Goal: Task Accomplishment & Management: Complete application form

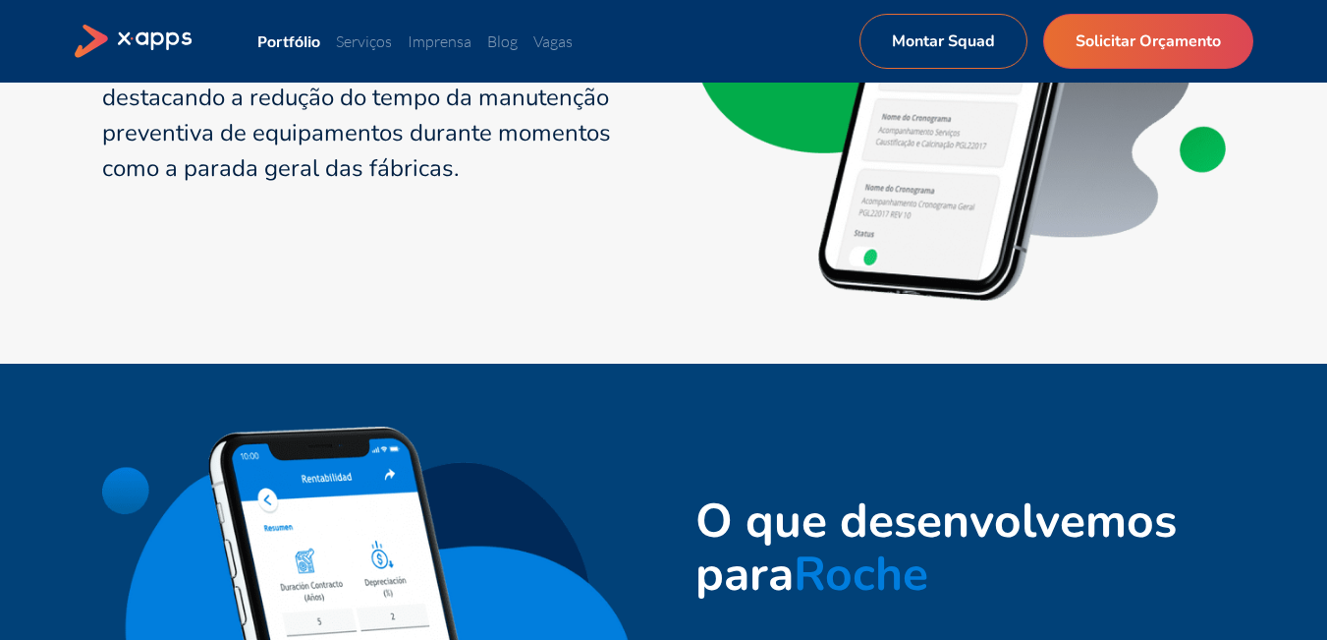
scroll to position [3847, 0]
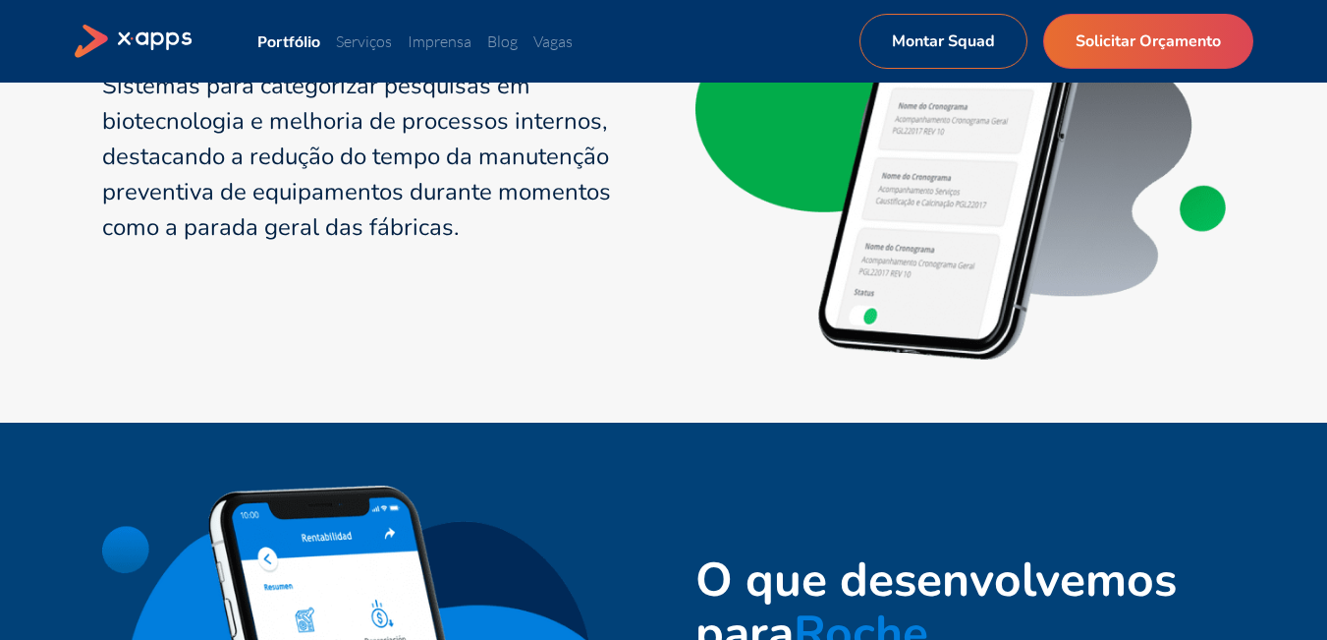
click at [934, 10] on header "Portfólio Serviços Imprensa Blog Vagas Montar Squad Solicitar Orçamento Montar …" at bounding box center [663, 41] width 1327 height 83
click at [934, 13] on header "Portfólio Serviços Imprensa Blog Vagas Montar Squad Solicitar Orçamento Montar …" at bounding box center [663, 41] width 1327 height 83
drag, startPoint x: 934, startPoint y: 13, endPoint x: 936, endPoint y: 24, distance: 11.0
click at [936, 24] on header "Portfólio Serviços Imprensa Blog Vagas Montar Squad Solicitar Orçamento Montar …" at bounding box center [663, 41] width 1327 height 83
click at [936, 24] on link "Montar Squad" at bounding box center [943, 41] width 180 height 59
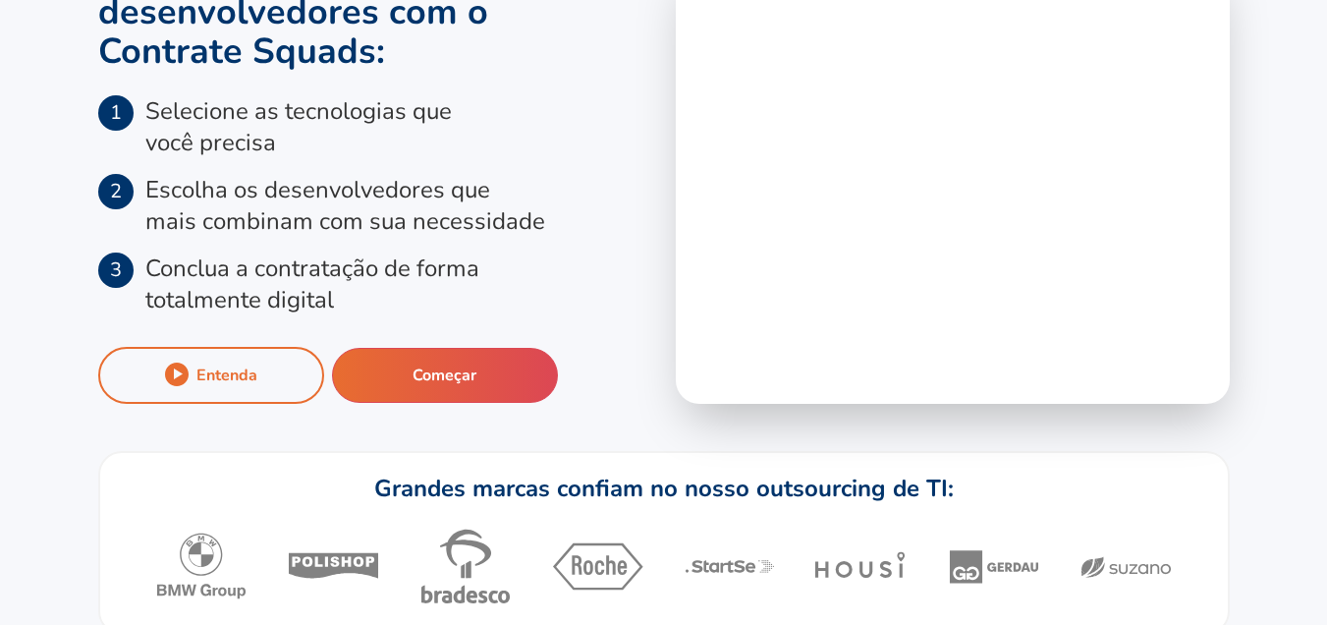
scroll to position [157, 0]
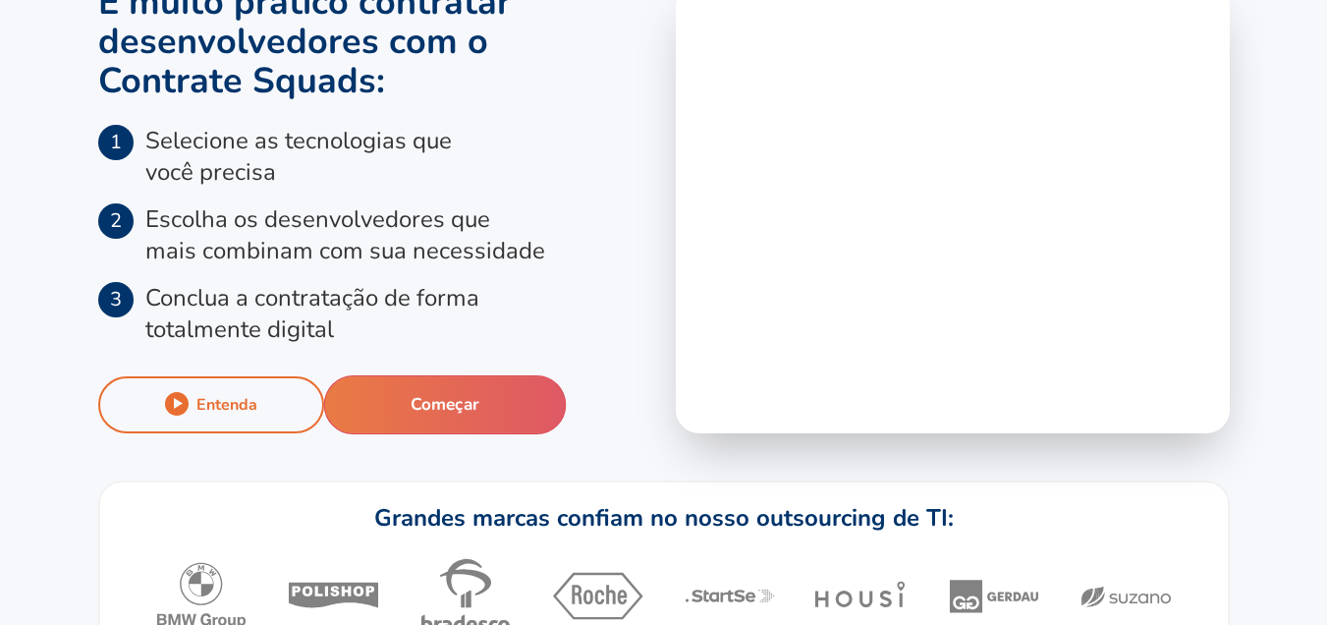
click at [470, 398] on button "Começar" at bounding box center [444, 404] width 243 height 59
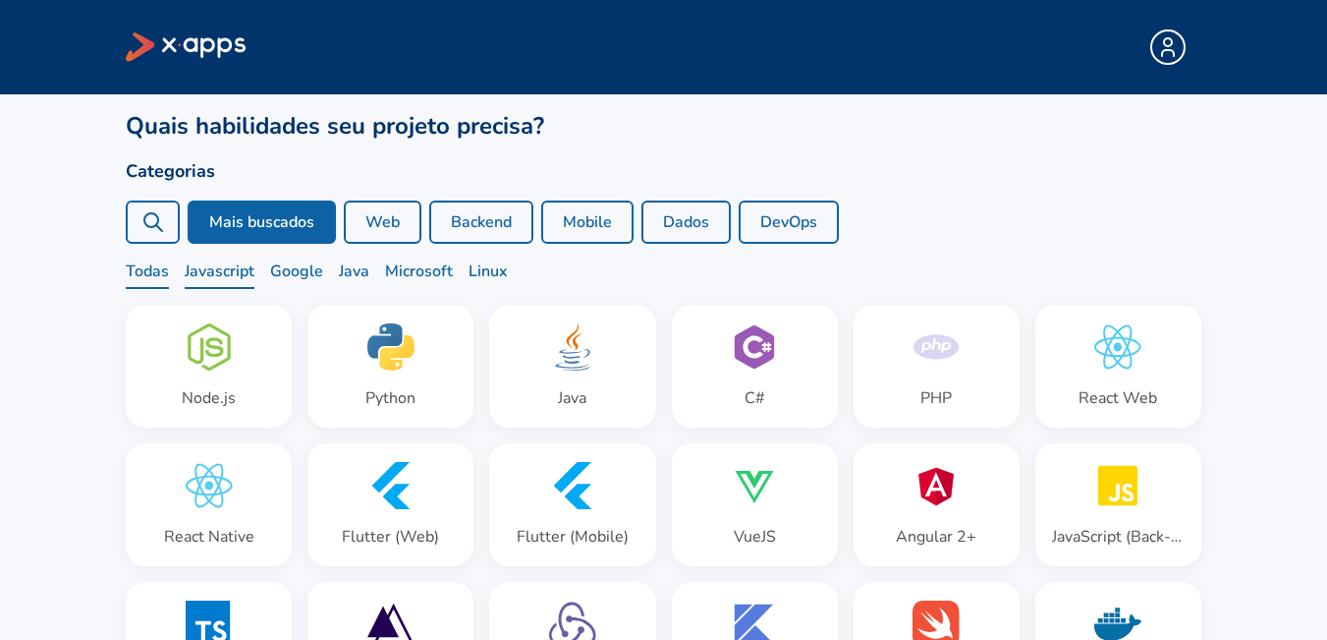
click at [229, 270] on span "Javascript" at bounding box center [220, 273] width 70 height 29
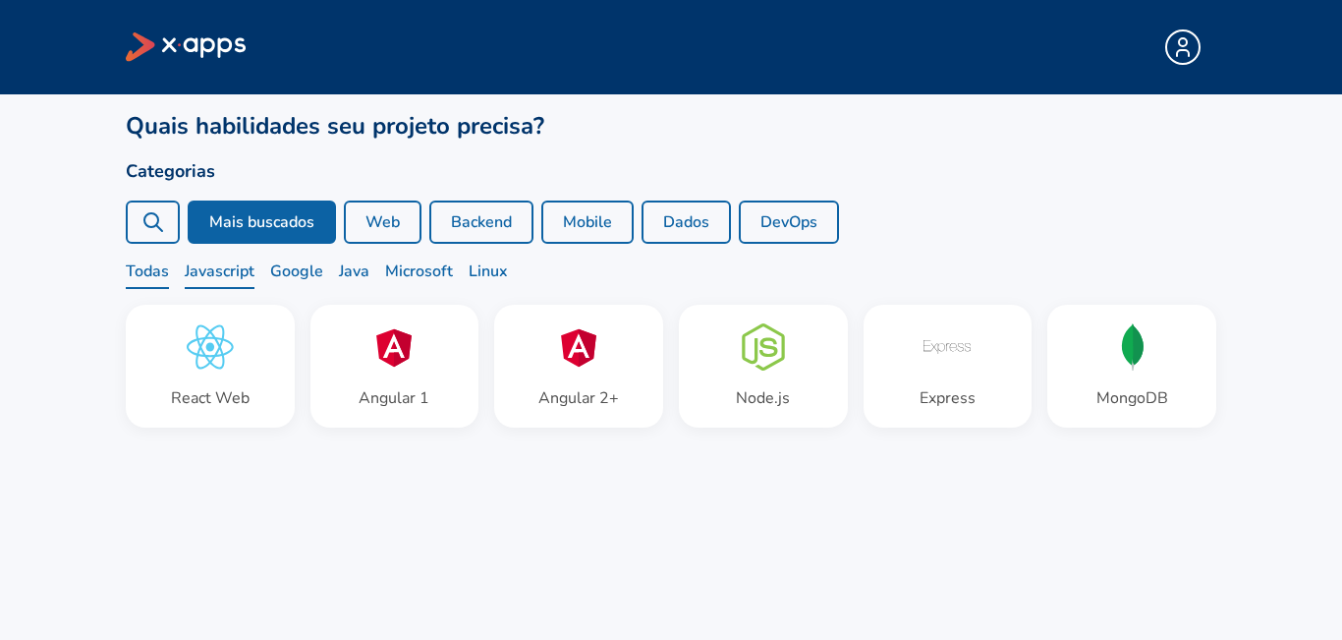
click at [166, 276] on span "Todas" at bounding box center [147, 273] width 43 height 29
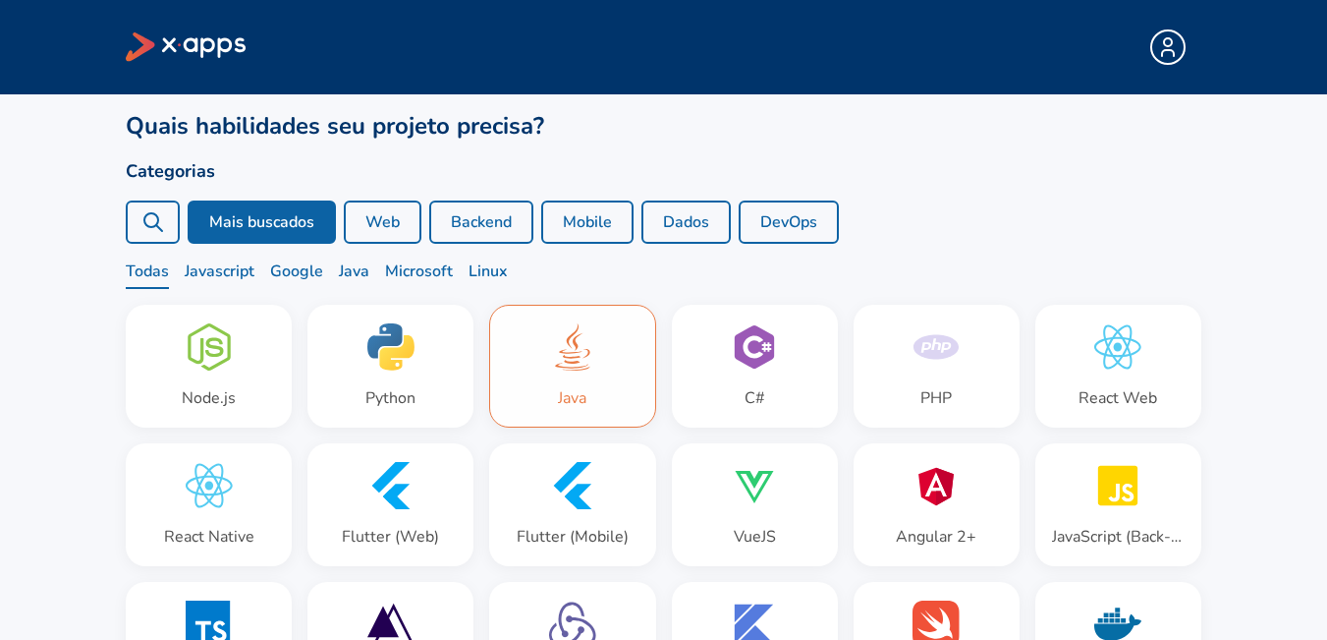
click at [554, 351] on icon at bounding box center [572, 346] width 47 height 47
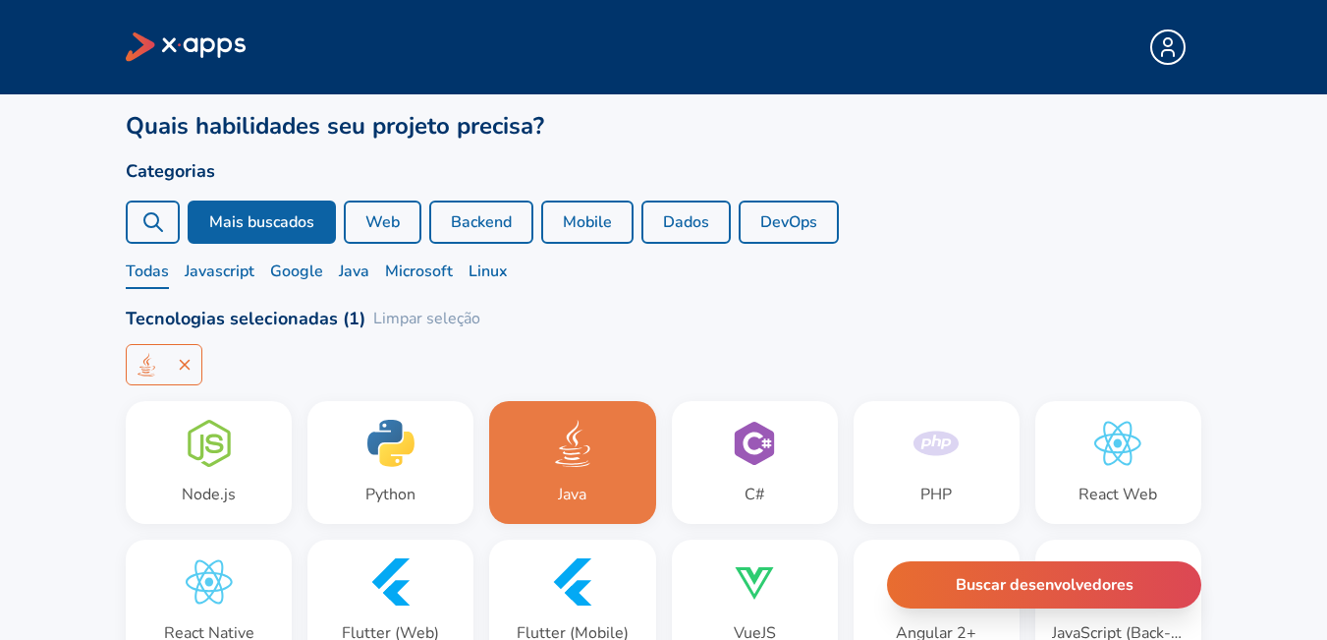
click at [736, 383] on div "+ -11 Ver mais" at bounding box center [664, 364] width 1076 height 41
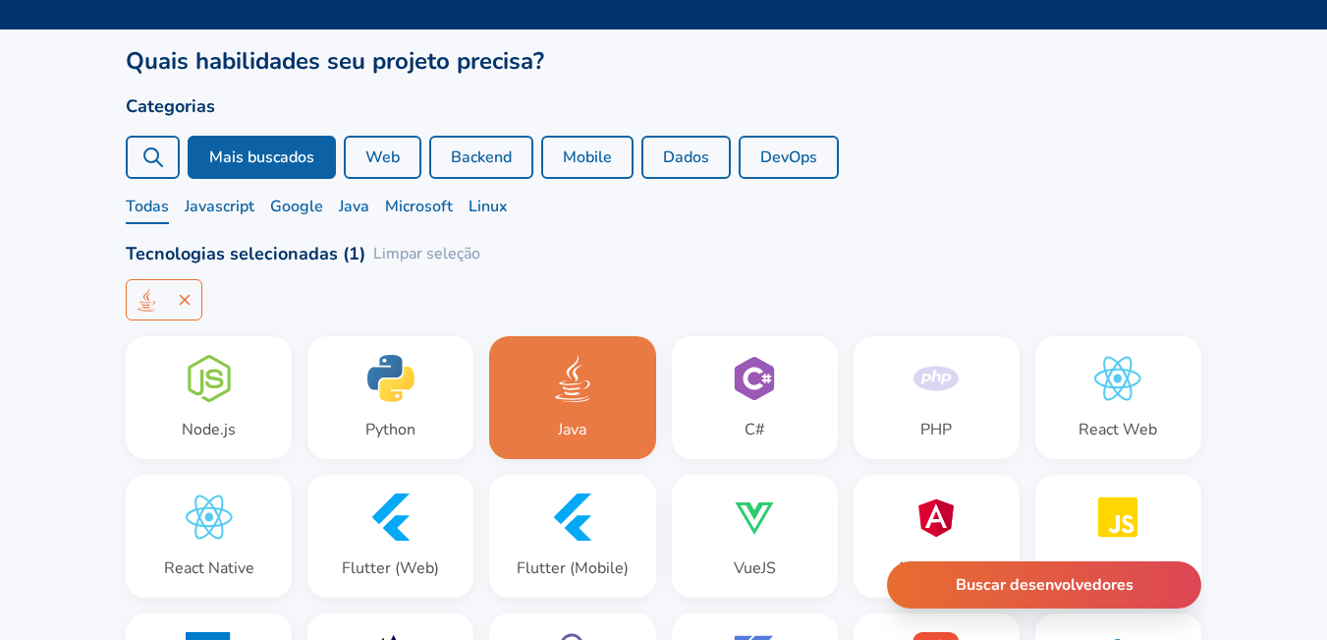
scroll to position [98, 0]
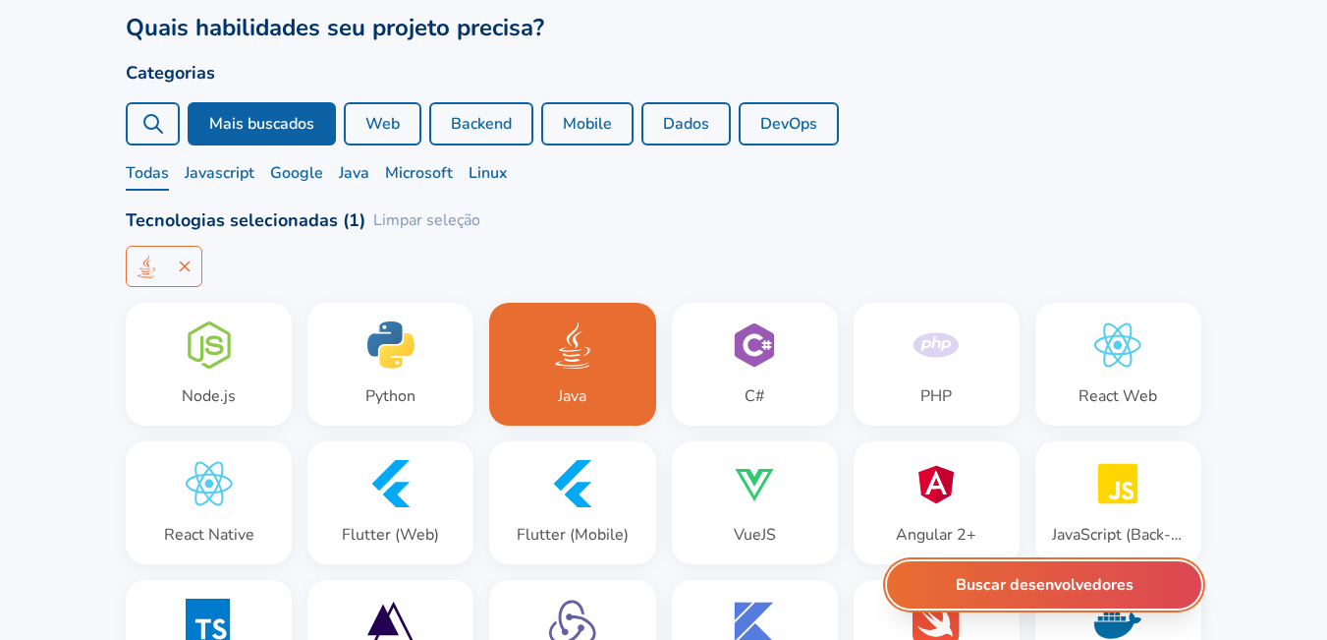
click at [1004, 599] on button "Buscar desenvolvedores" at bounding box center [1044, 584] width 314 height 47
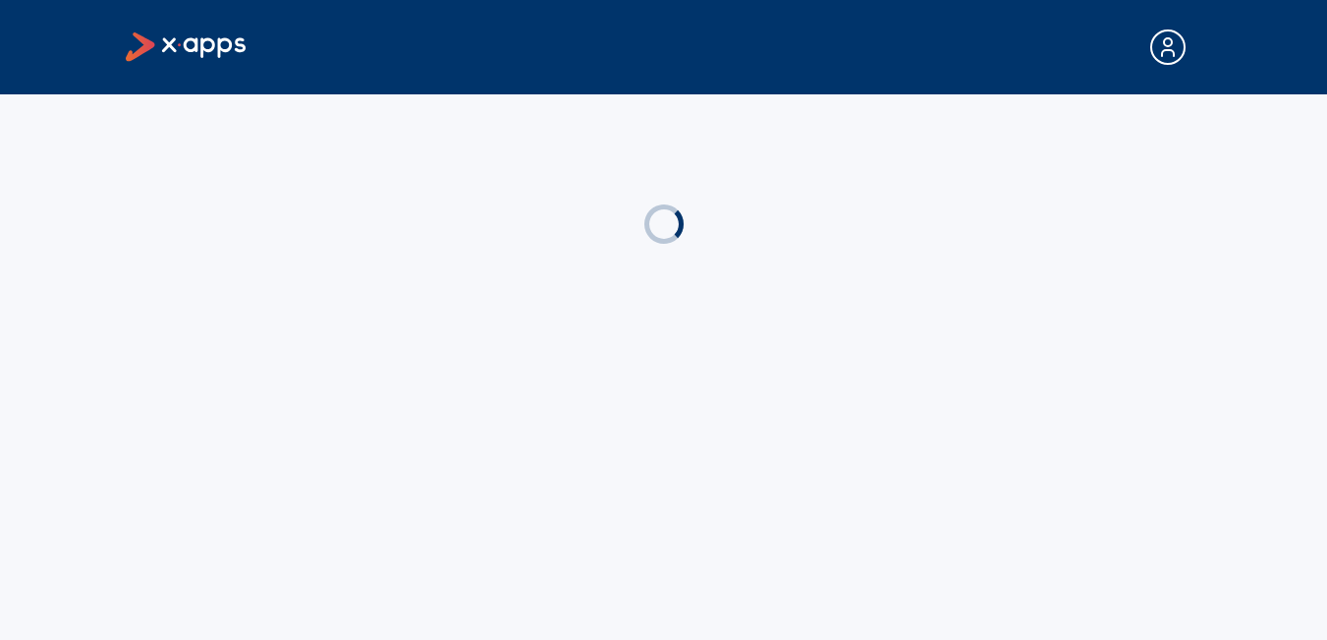
scroll to position [0, 0]
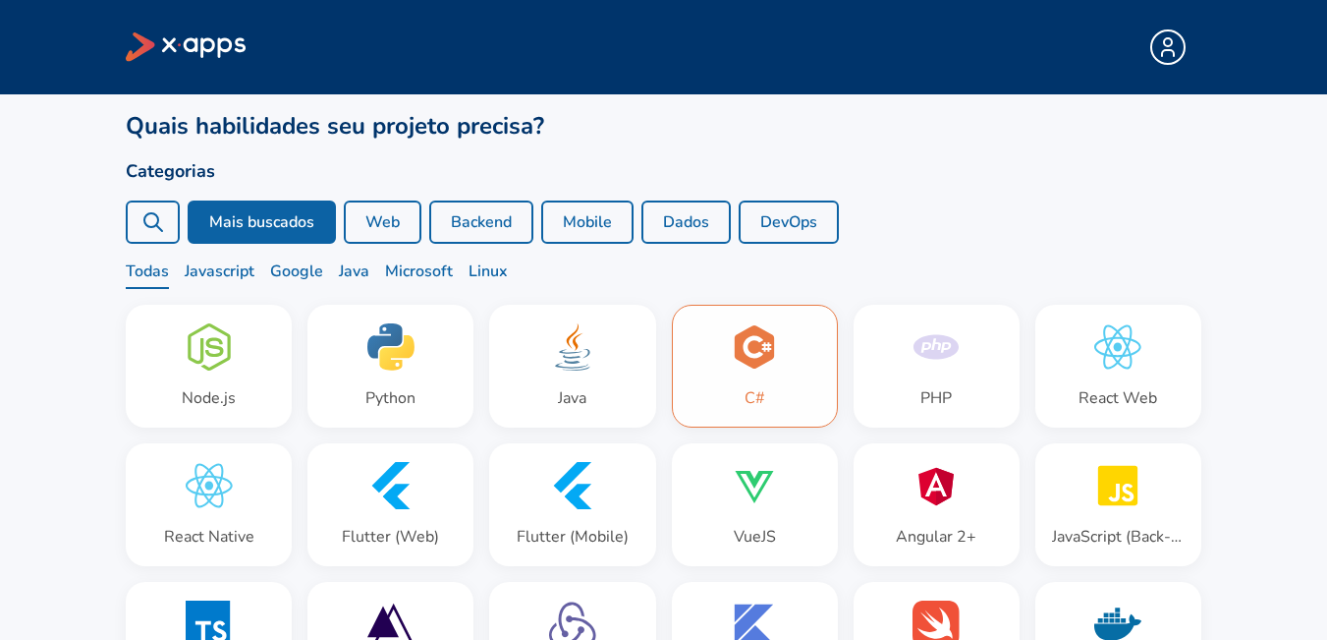
click at [821, 307] on div "C#" at bounding box center [755, 366] width 164 height 121
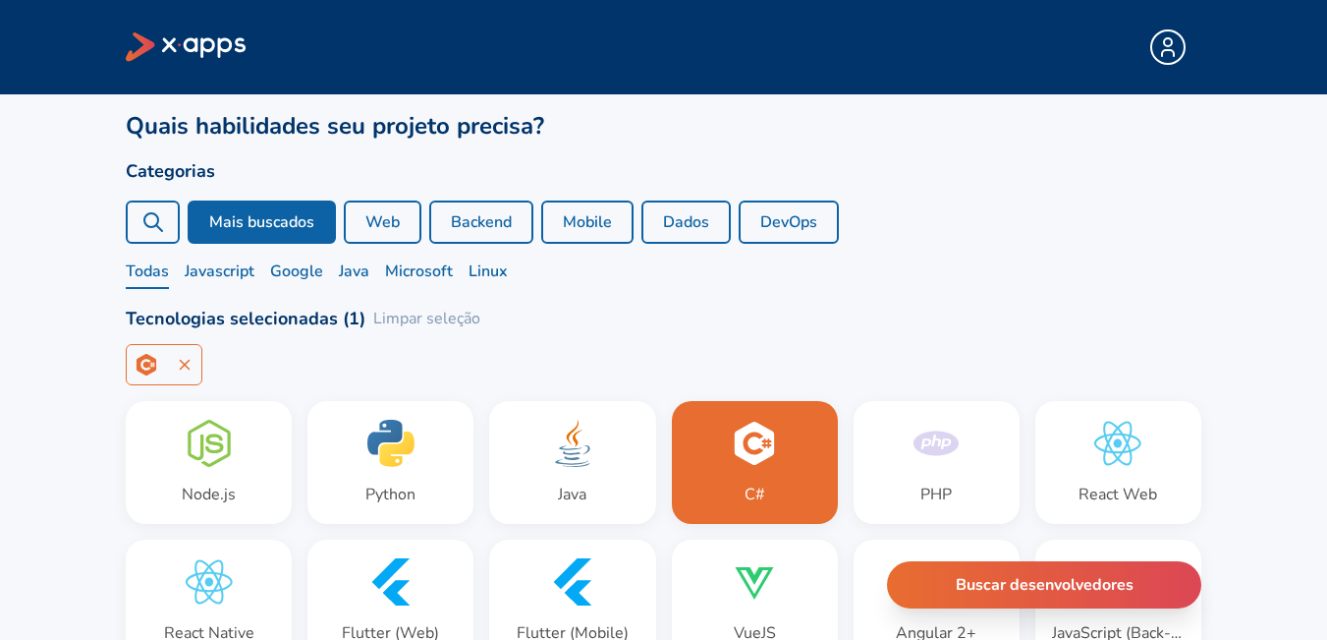
click at [603, 573] on div "Flutter (Mobile)" at bounding box center [572, 600] width 164 height 121
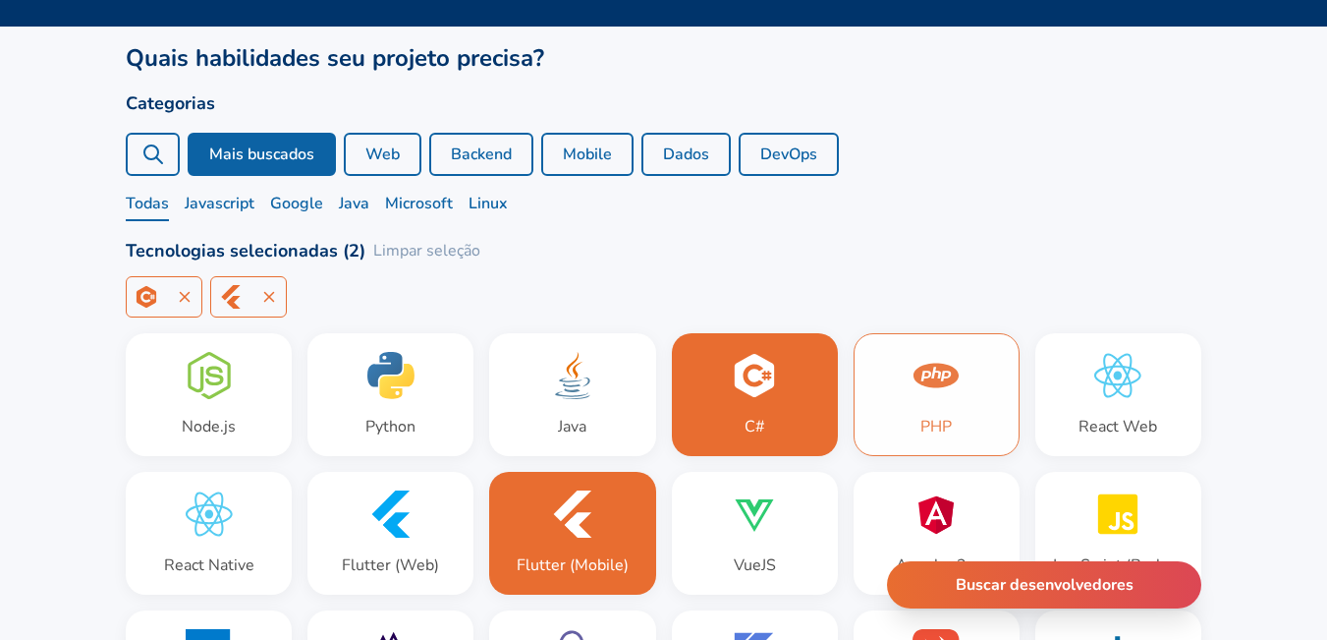
scroll to position [98, 0]
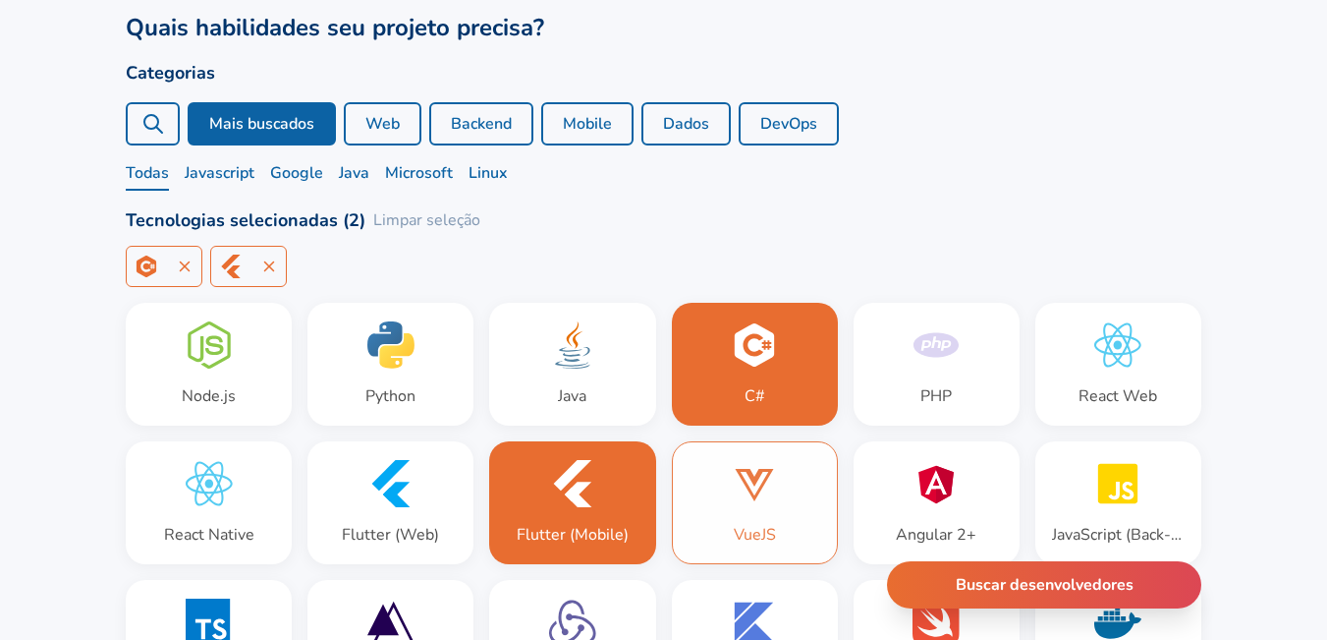
drag, startPoint x: 803, startPoint y: 503, endPoint x: 825, endPoint y: 511, distance: 23.9
click at [802, 503] on div "VueJS" at bounding box center [755, 502] width 164 height 121
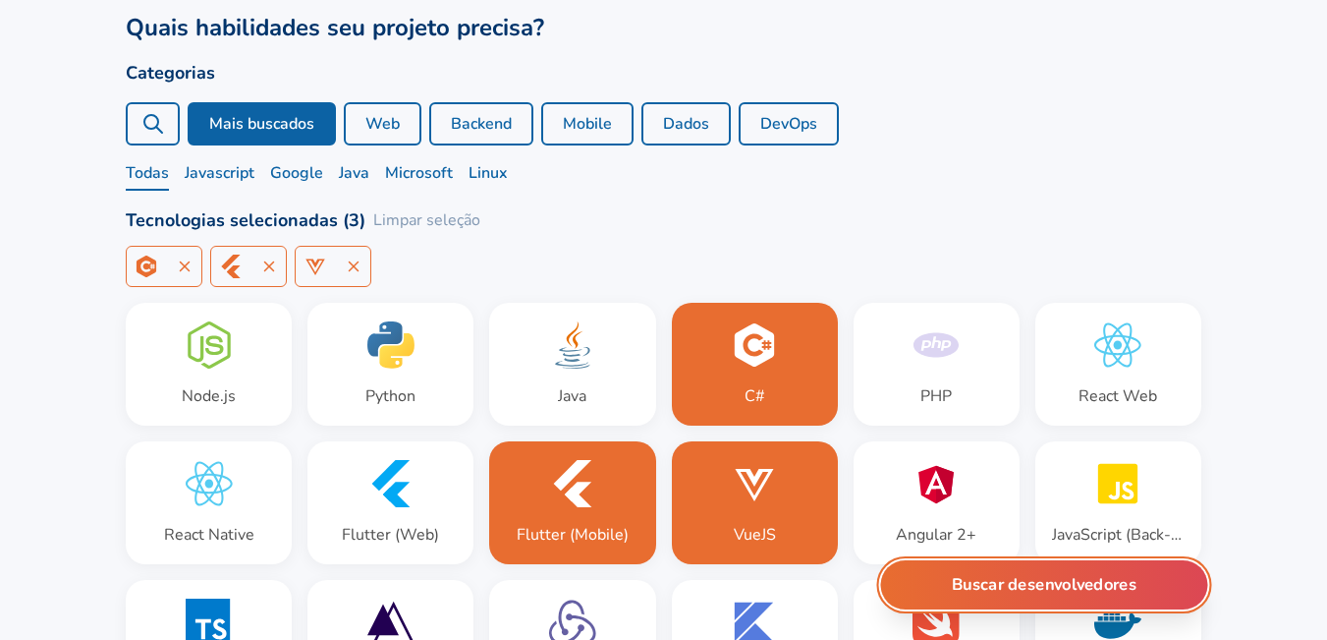
click at [997, 587] on button "Buscar desenvolvedores" at bounding box center [1044, 584] width 327 height 49
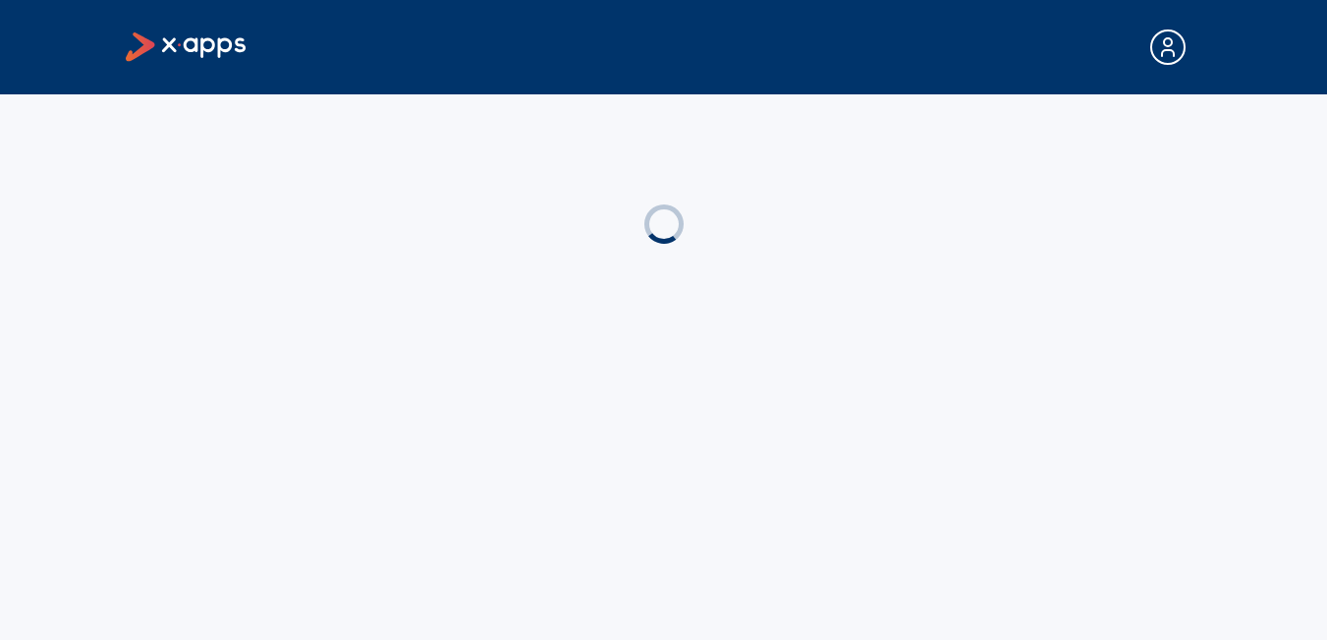
scroll to position [0, 0]
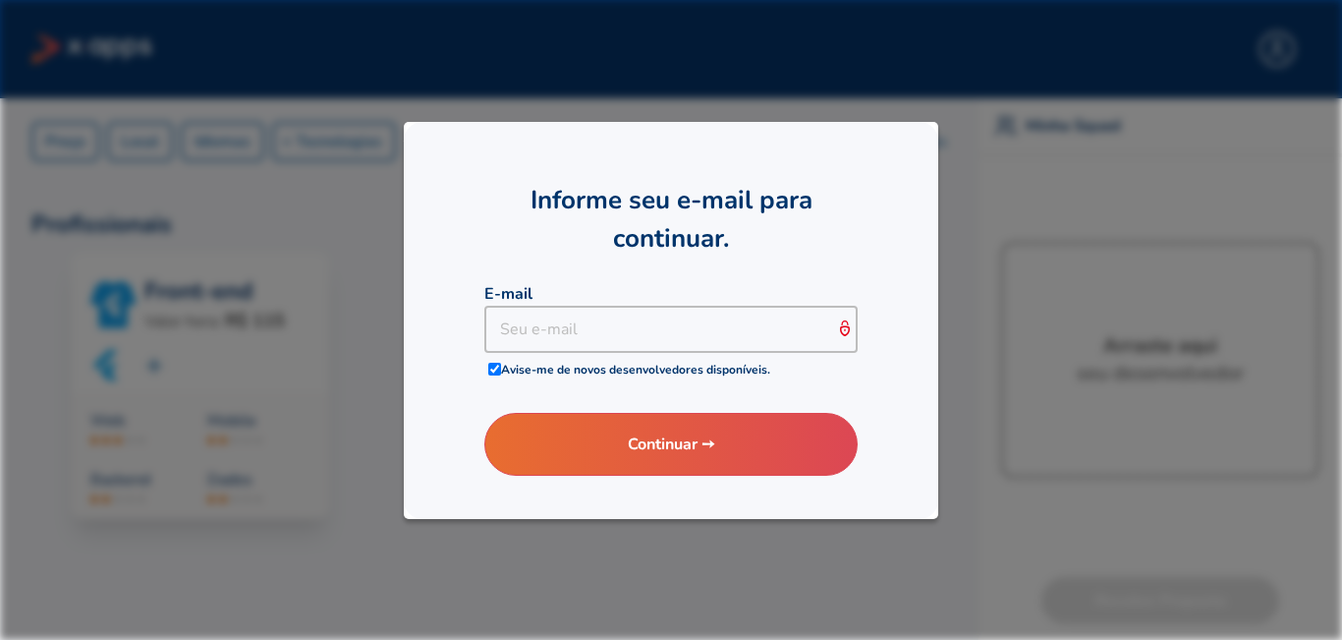
click at [336, 397] on div at bounding box center [671, 320] width 1342 height 640
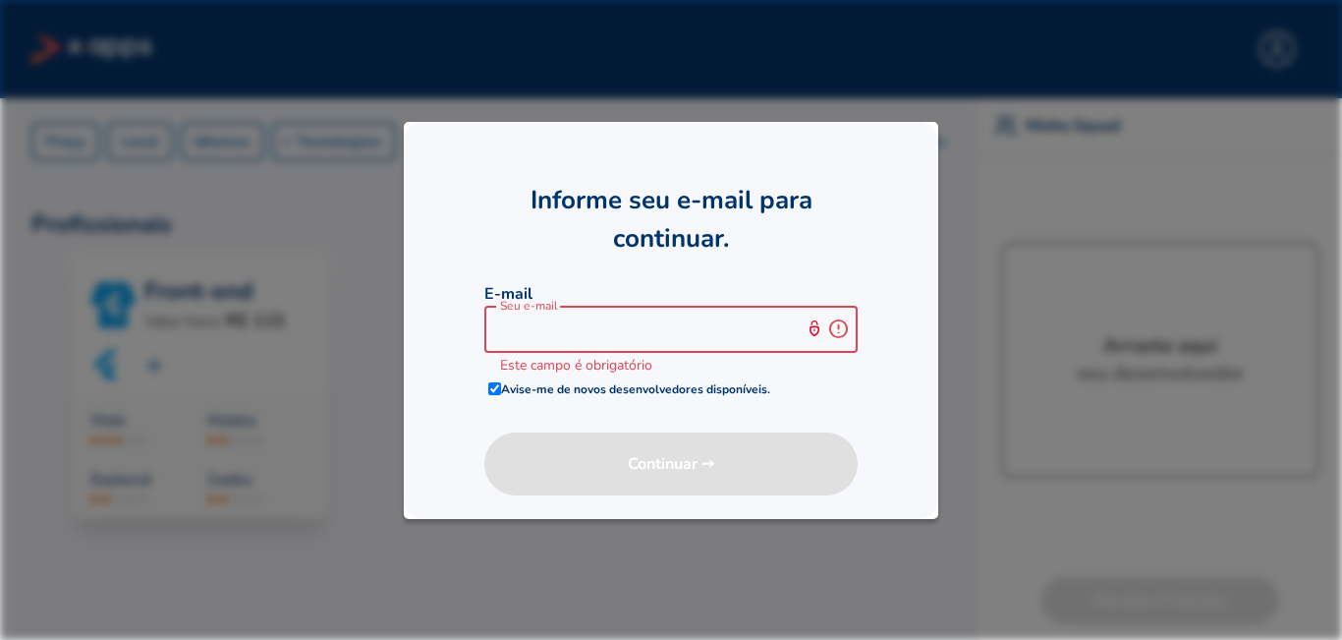
click at [540, 333] on input at bounding box center [656, 329] width 344 height 47
click at [649, 218] on h2 "Informe seu e-mail para continuar." at bounding box center [671, 219] width 374 height 77
click at [962, 267] on div at bounding box center [671, 320] width 1342 height 640
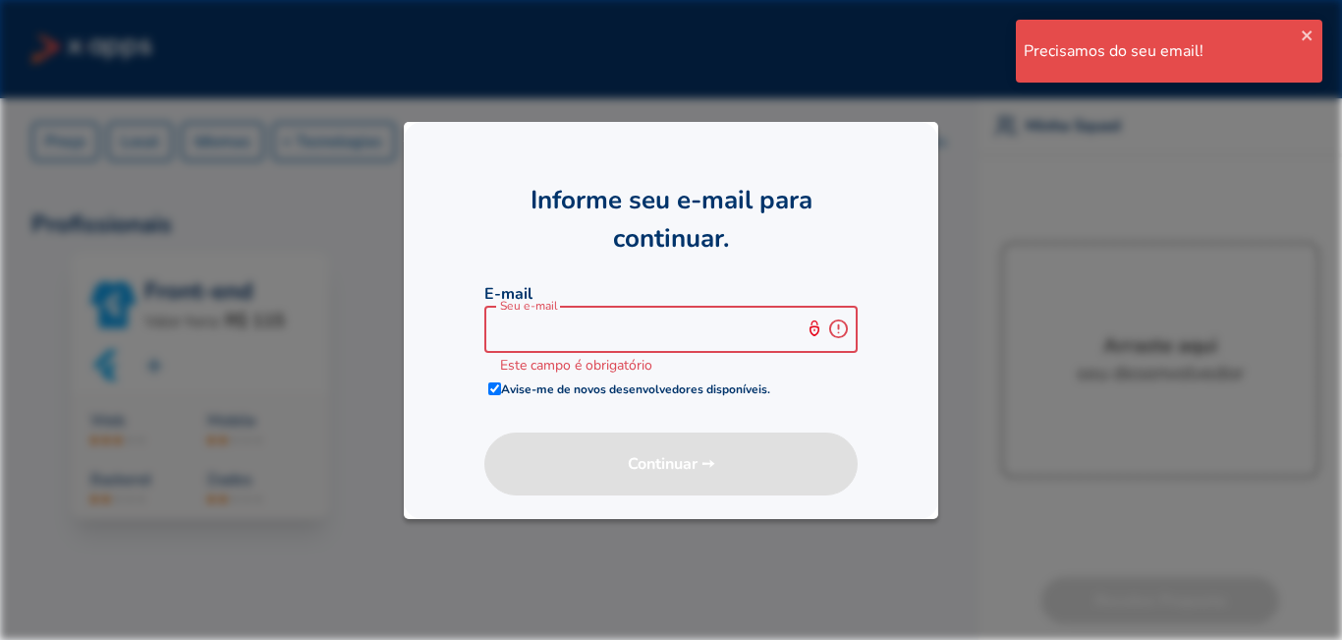
click at [680, 339] on input at bounding box center [656, 329] width 344 height 47
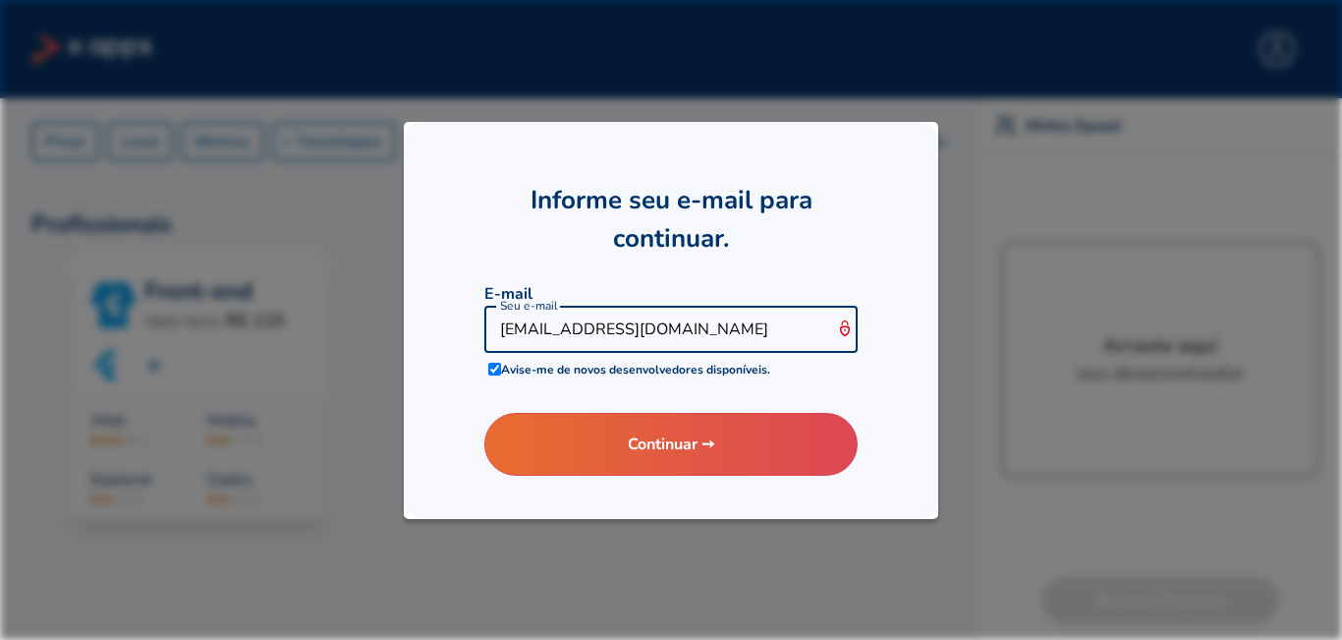
type input "leoykana@gmai.com"
click button "Continuar ➙" at bounding box center [670, 444] width 373 height 63
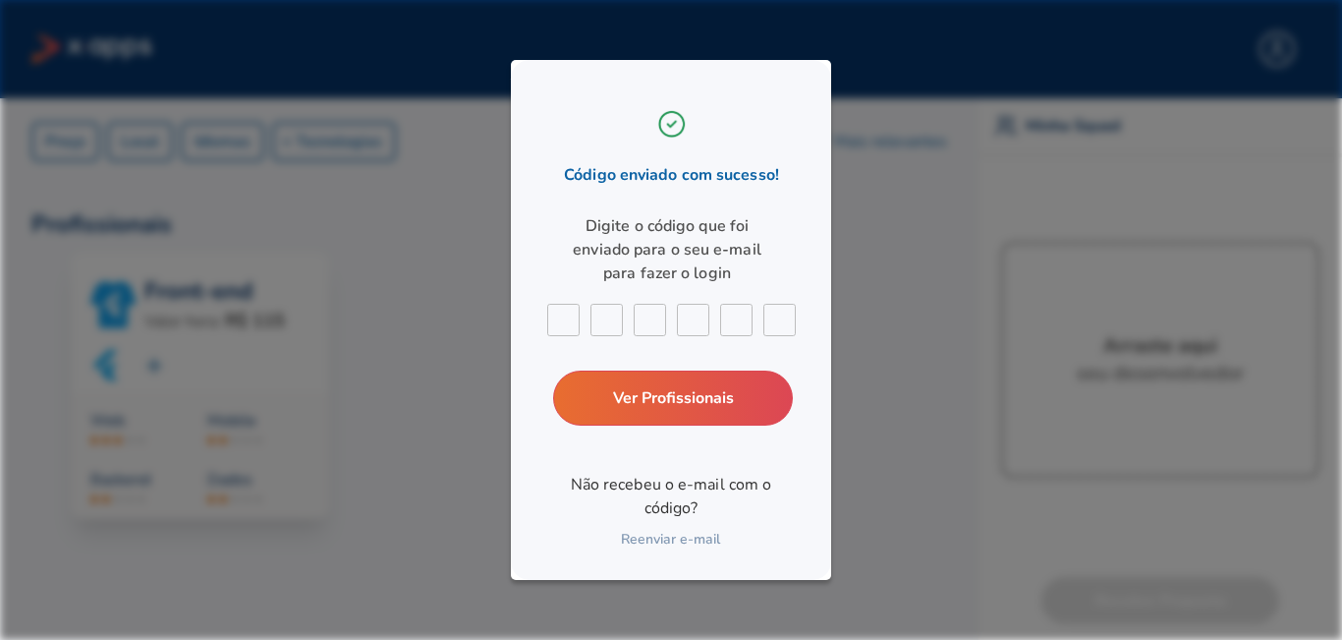
click at [574, 309] on input "text" at bounding box center [564, 321] width 32 height 32
click at [575, 314] on input "text" at bounding box center [564, 321] width 32 height 32
click at [635, 540] on link "Reenviar e-mail" at bounding box center [670, 540] width 99 height 28
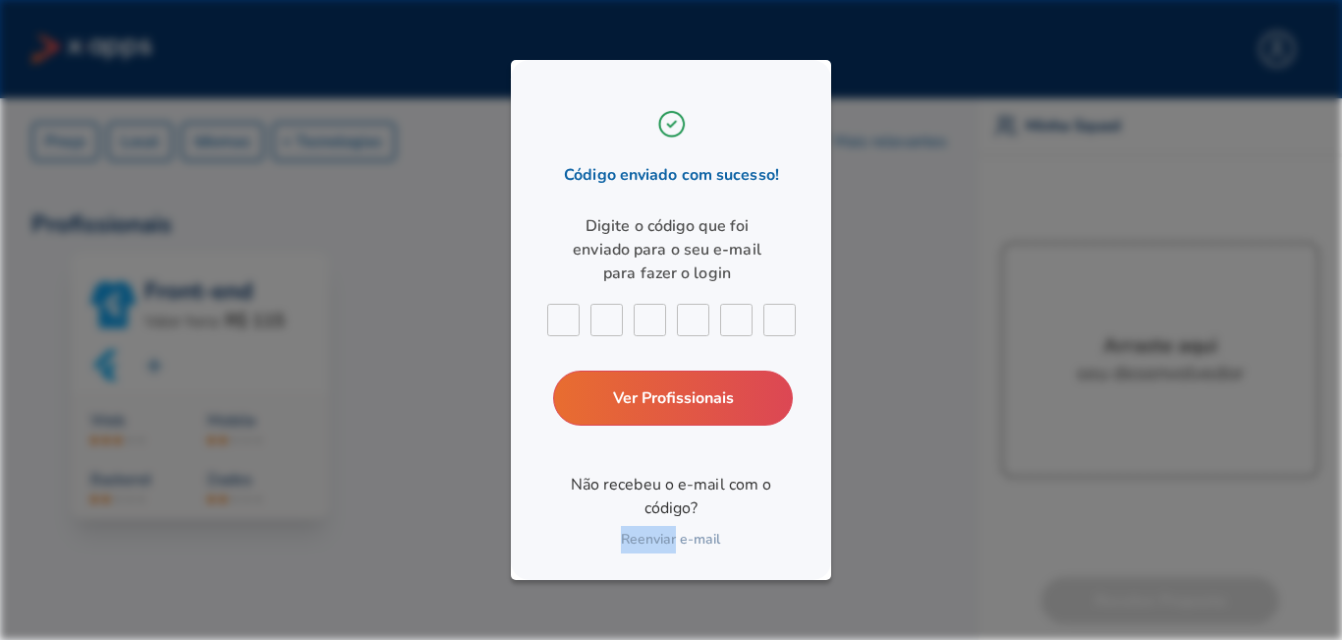
click at [635, 540] on link "Reenviar e-mail" at bounding box center [670, 540] width 99 height 28
click at [564, 328] on input "text" at bounding box center [564, 321] width 32 height 32
drag, startPoint x: 923, startPoint y: 348, endPoint x: 399, endPoint y: 152, distance: 559.8
click at [862, 329] on div at bounding box center [671, 320] width 1342 height 640
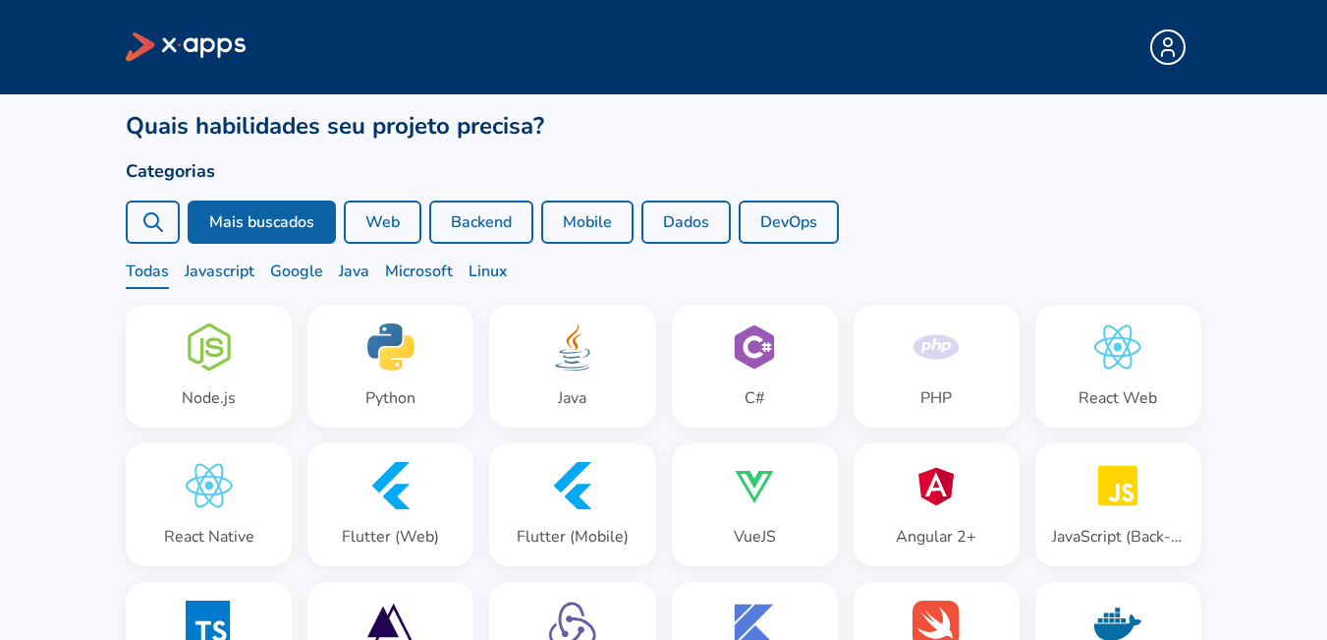
click at [1180, 45] on div at bounding box center [1167, 46] width 35 height 35
click at [1184, 36] on div at bounding box center [1175, 46] width 51 height 35
click at [382, 219] on button "Web" at bounding box center [383, 221] width 78 height 43
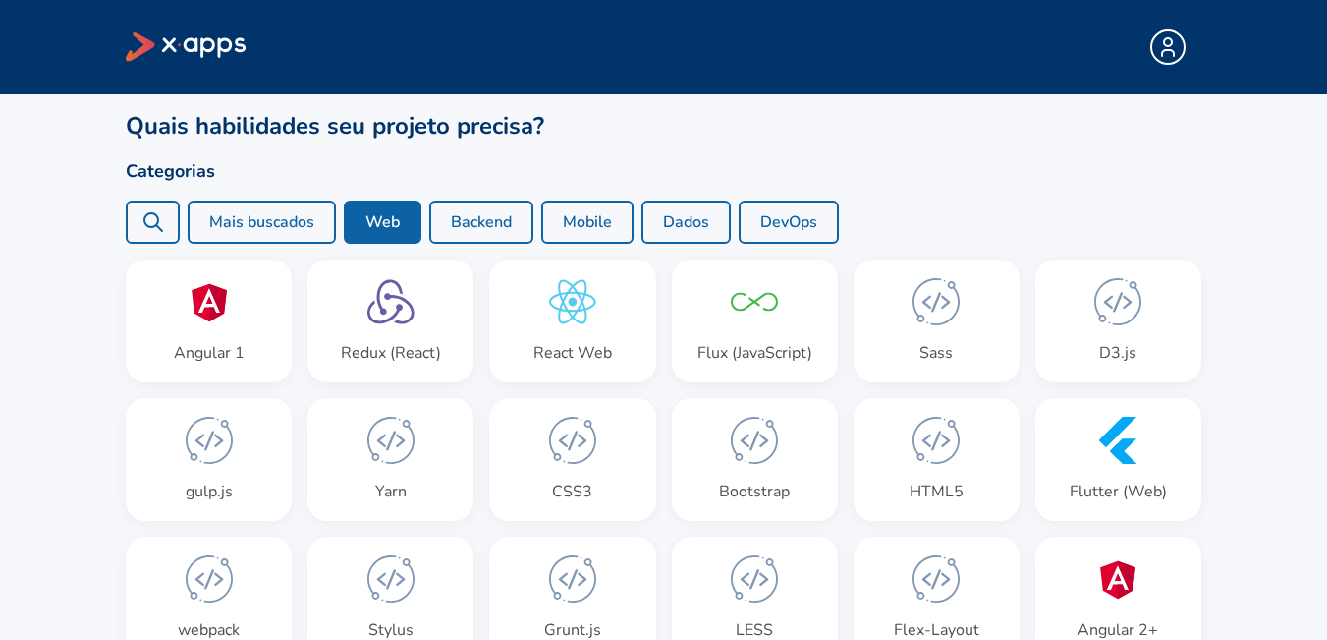
click at [503, 193] on div "Categorias Mais buscados Web Backend Mobile Dados DevOps" at bounding box center [664, 200] width 1076 height 86
click at [508, 201] on button "Backend" at bounding box center [481, 221] width 104 height 43
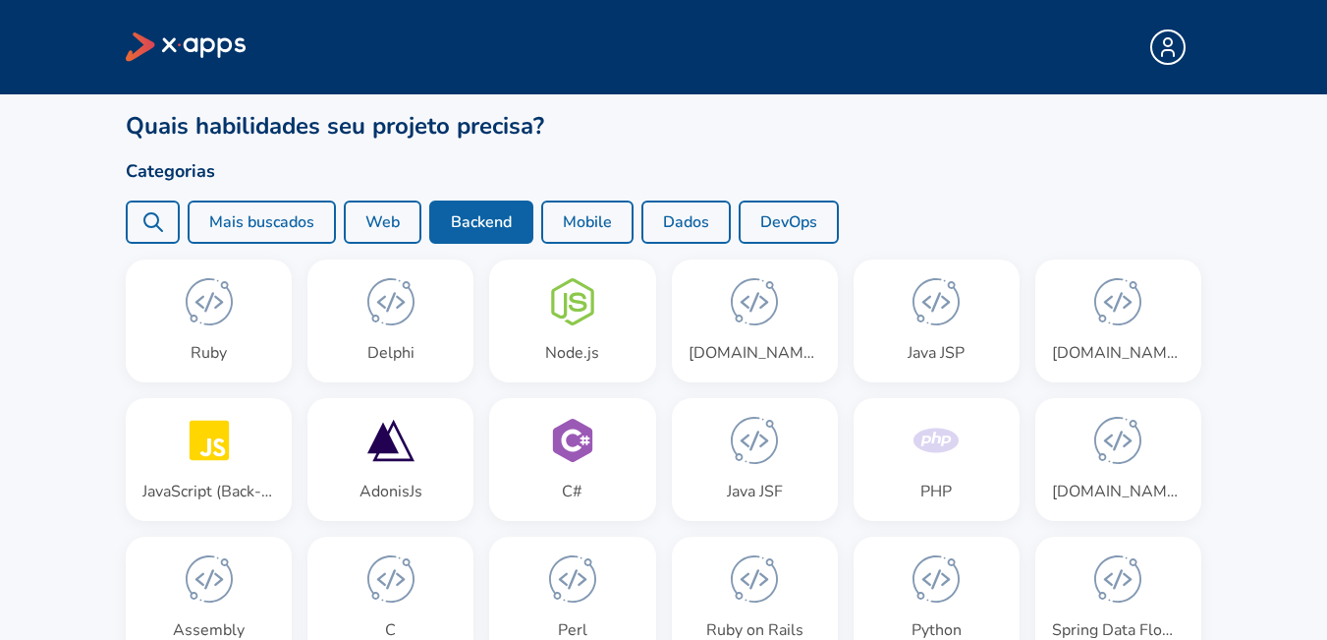
click at [607, 213] on button "Mobile" at bounding box center [587, 221] width 92 height 43
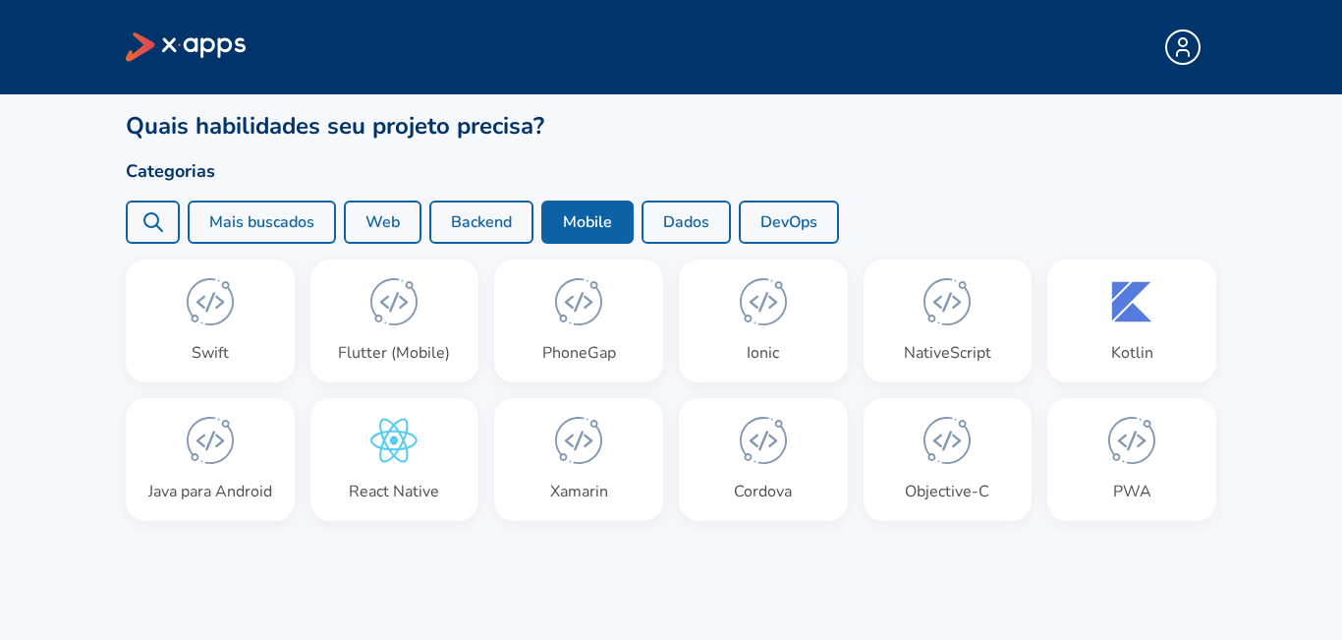
click at [698, 211] on button "Dados" at bounding box center [685, 221] width 89 height 43
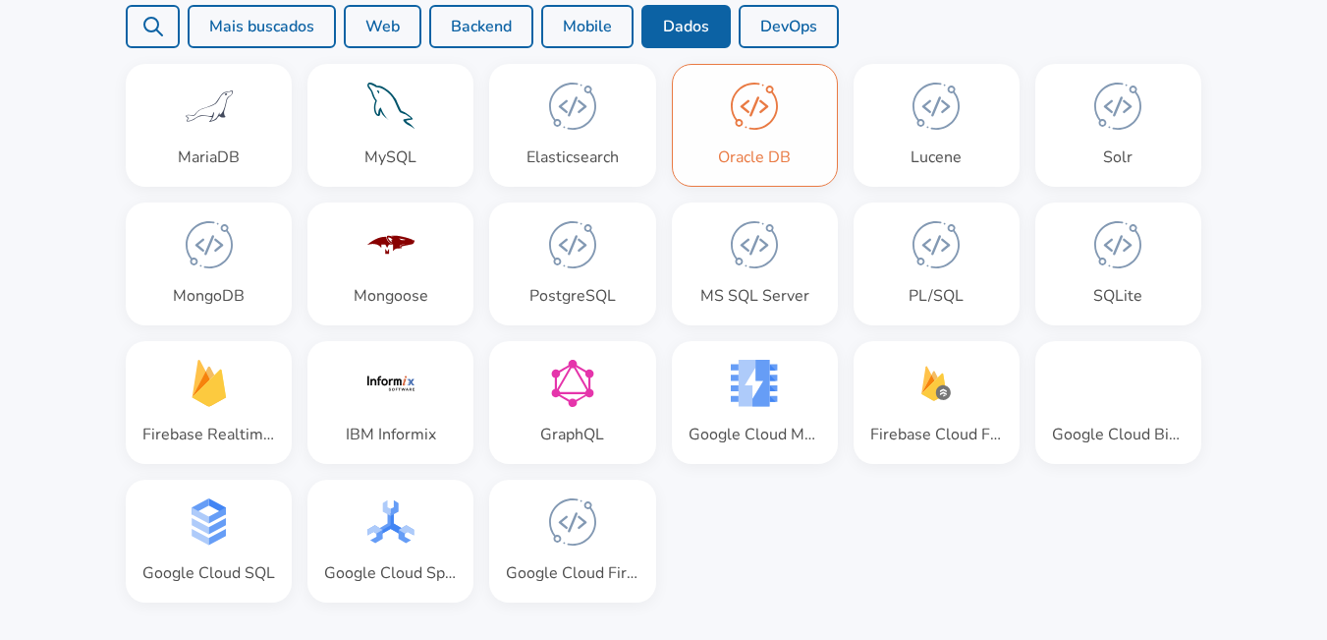
scroll to position [98, 0]
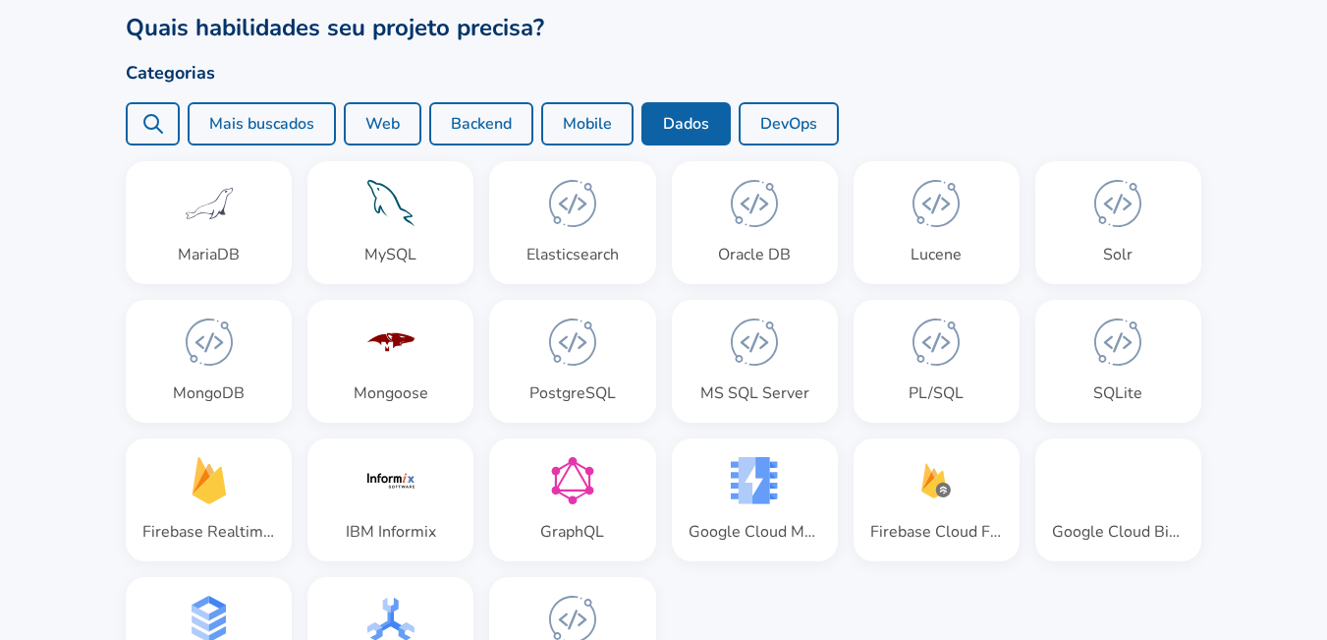
click at [807, 108] on button "DevOps" at bounding box center [789, 123] width 100 height 43
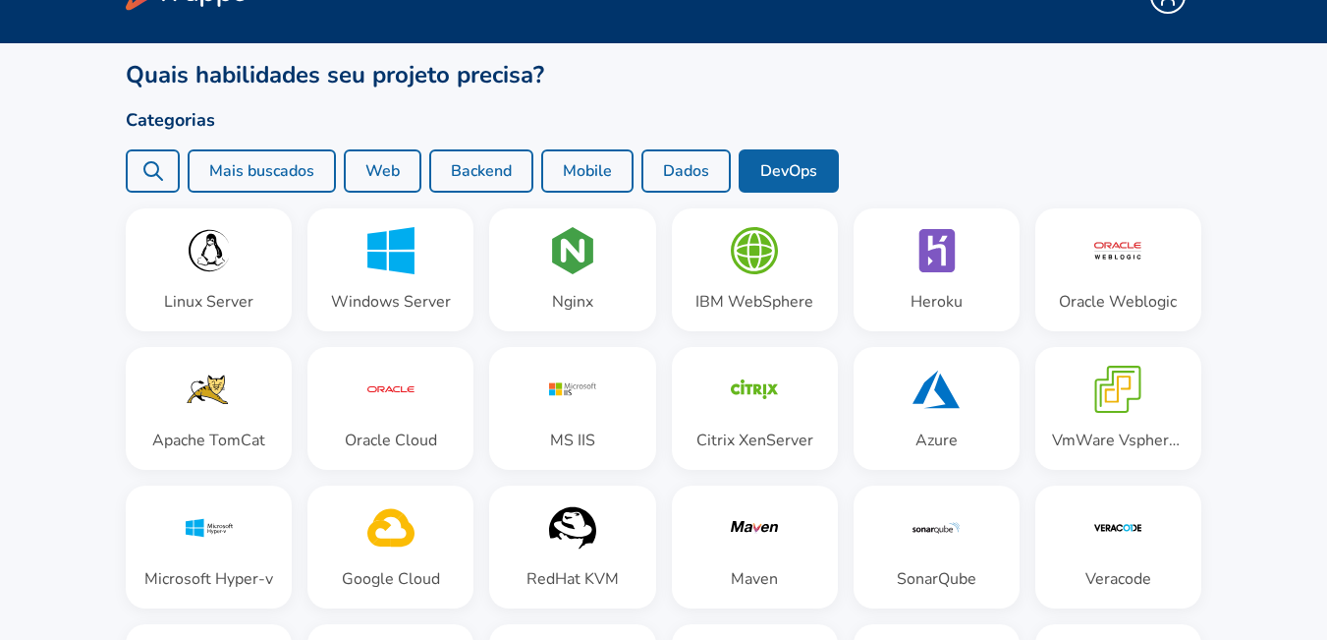
scroll to position [0, 0]
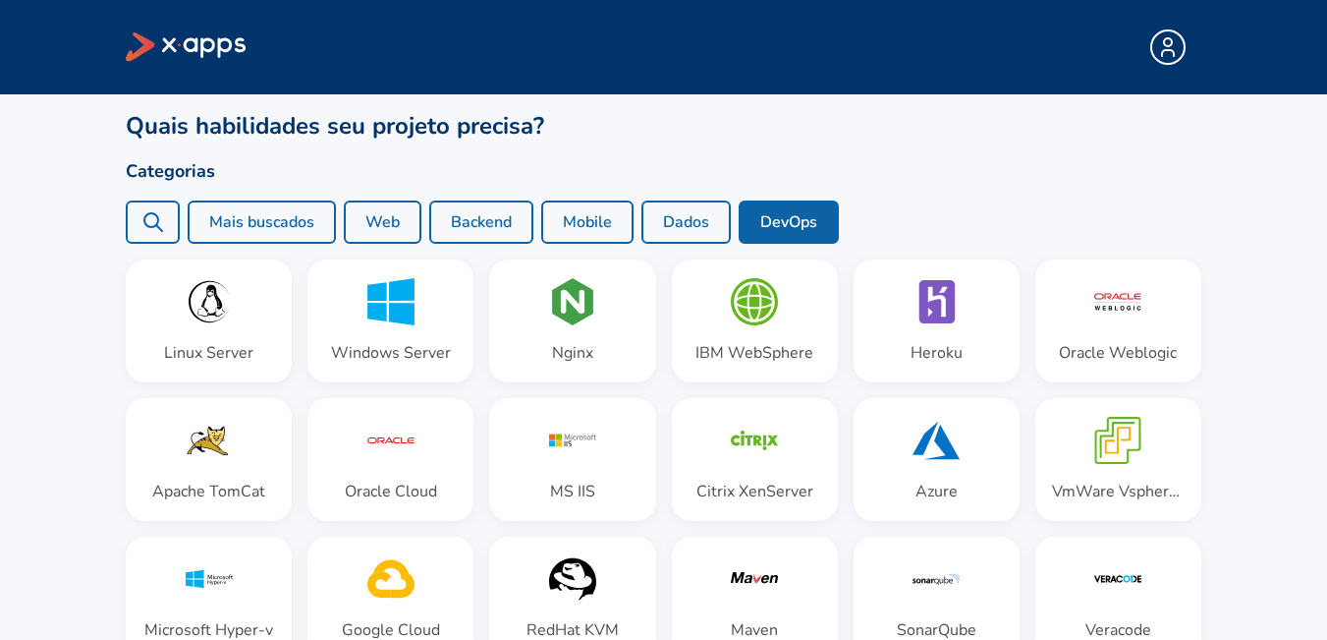
click at [201, 62] on link at bounding box center [186, 46] width 121 height 35
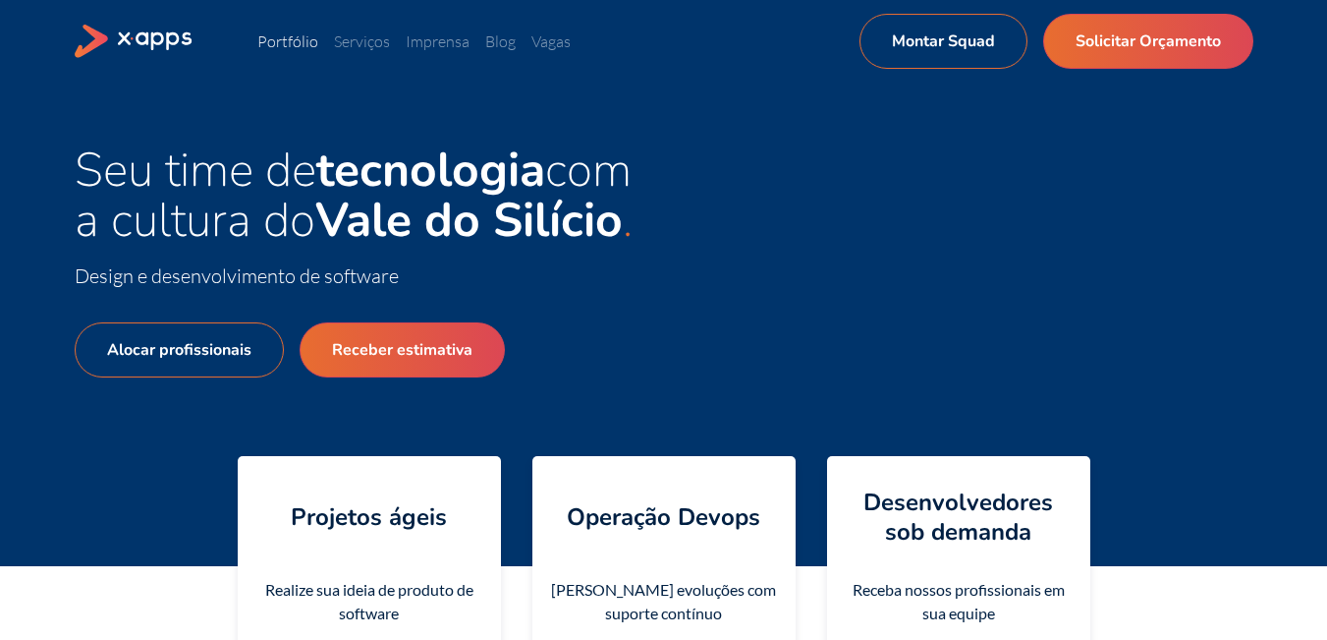
click at [292, 36] on link "Portfólio" at bounding box center [287, 41] width 61 height 20
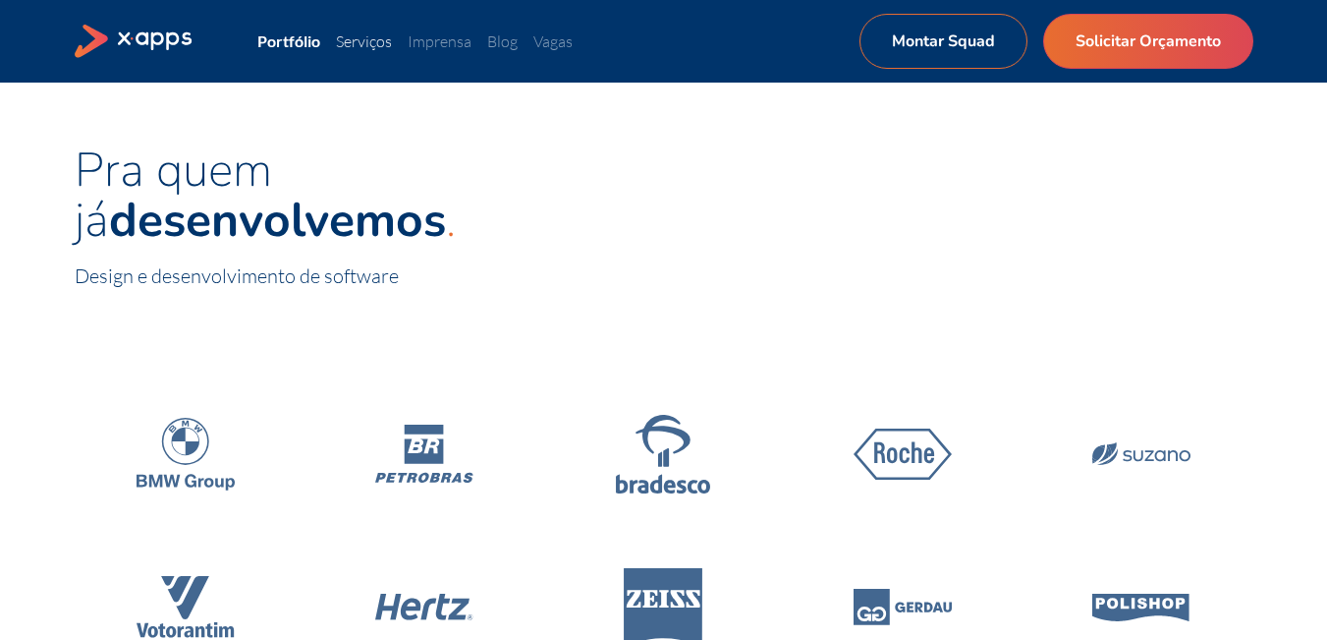
click at [373, 32] on link "Serviços" at bounding box center [364, 41] width 56 height 20
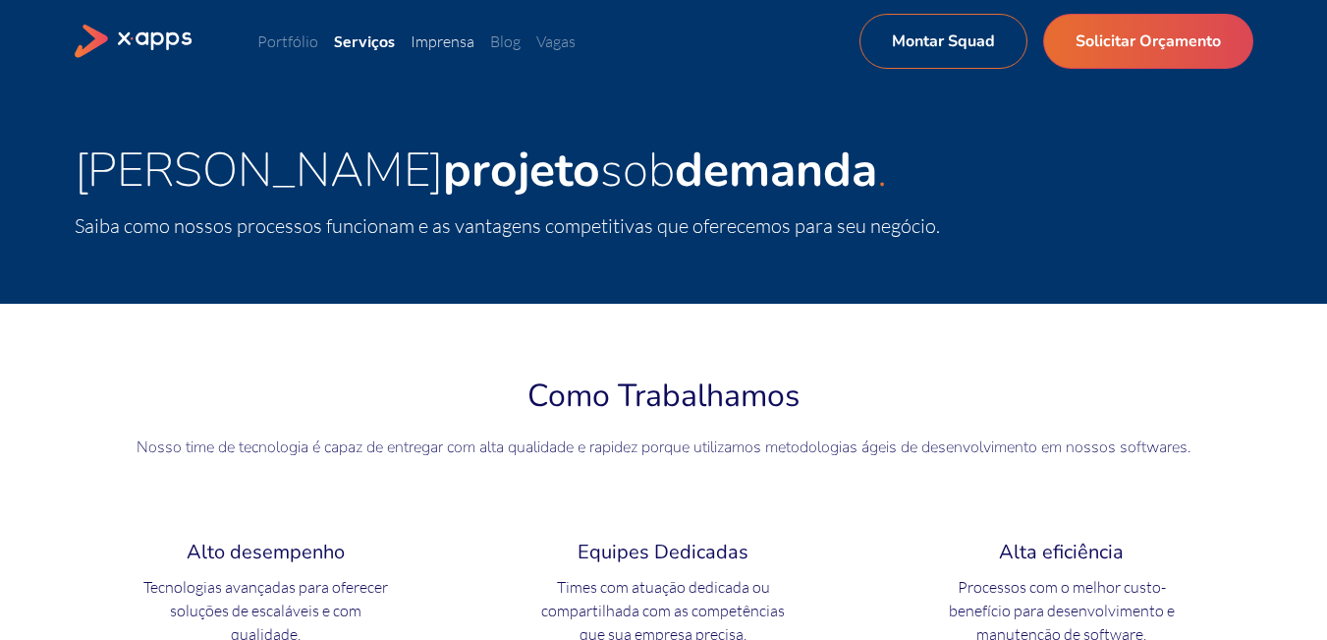
click at [436, 33] on link "Imprensa" at bounding box center [443, 41] width 64 height 20
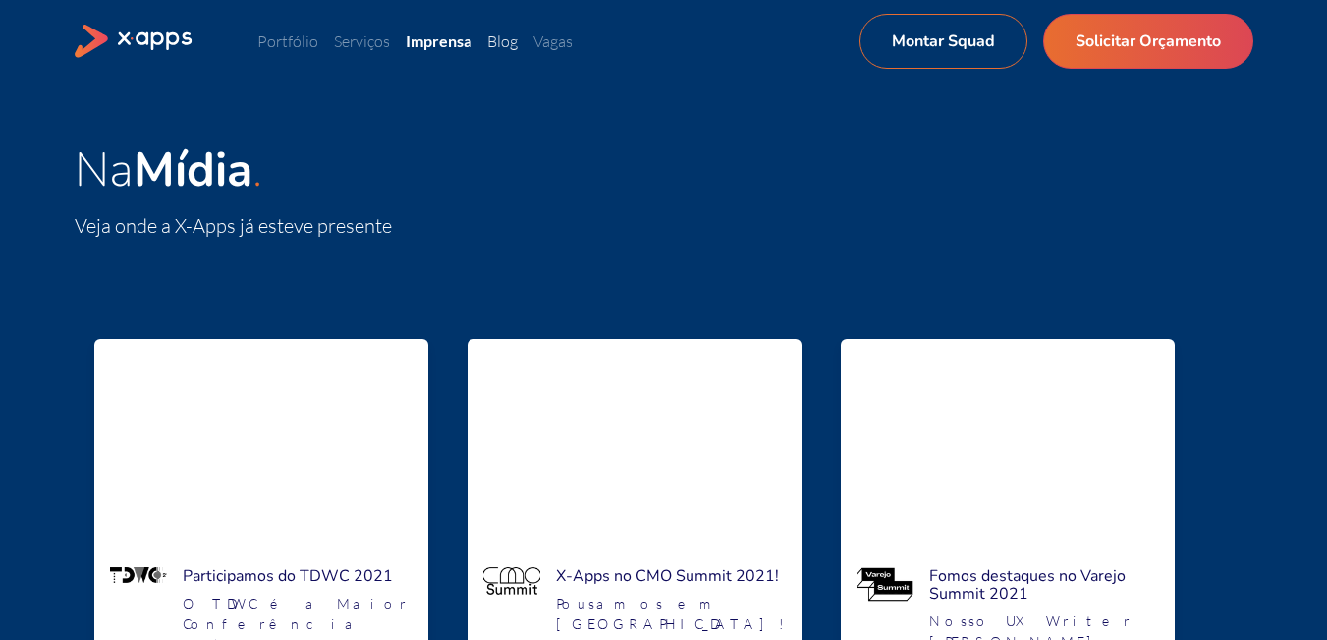
click at [518, 42] on link "Blog" at bounding box center [502, 41] width 30 height 20
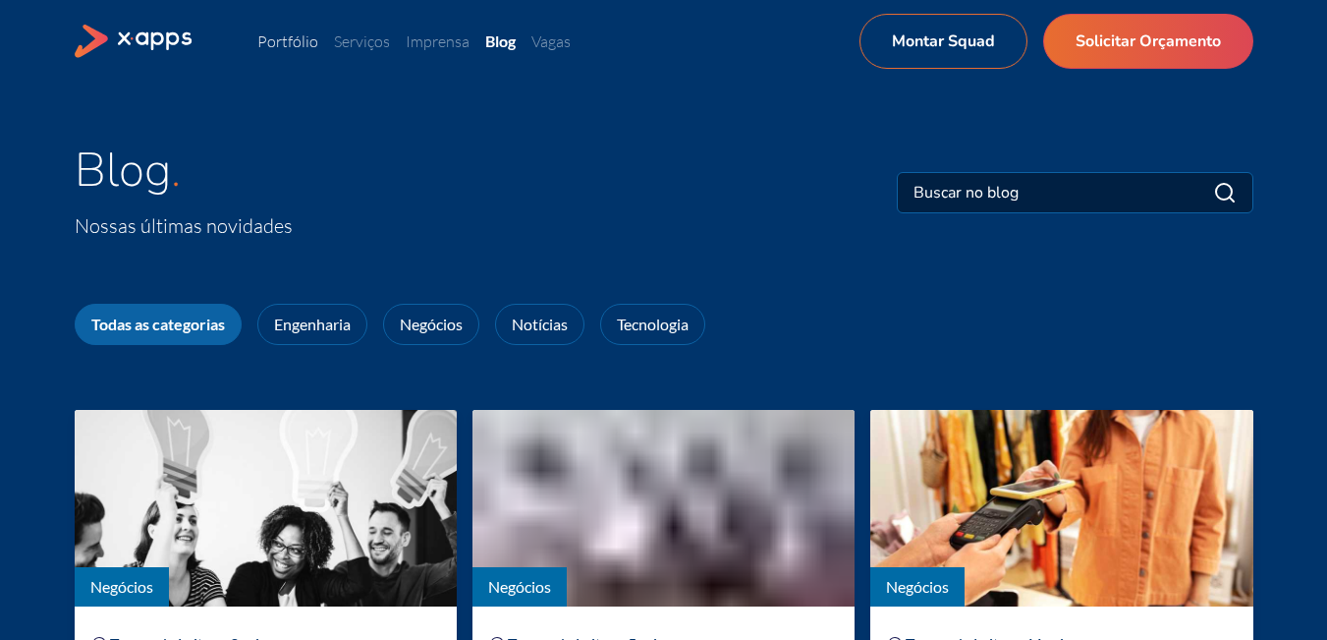
click at [299, 33] on link "Portfólio" at bounding box center [287, 41] width 61 height 20
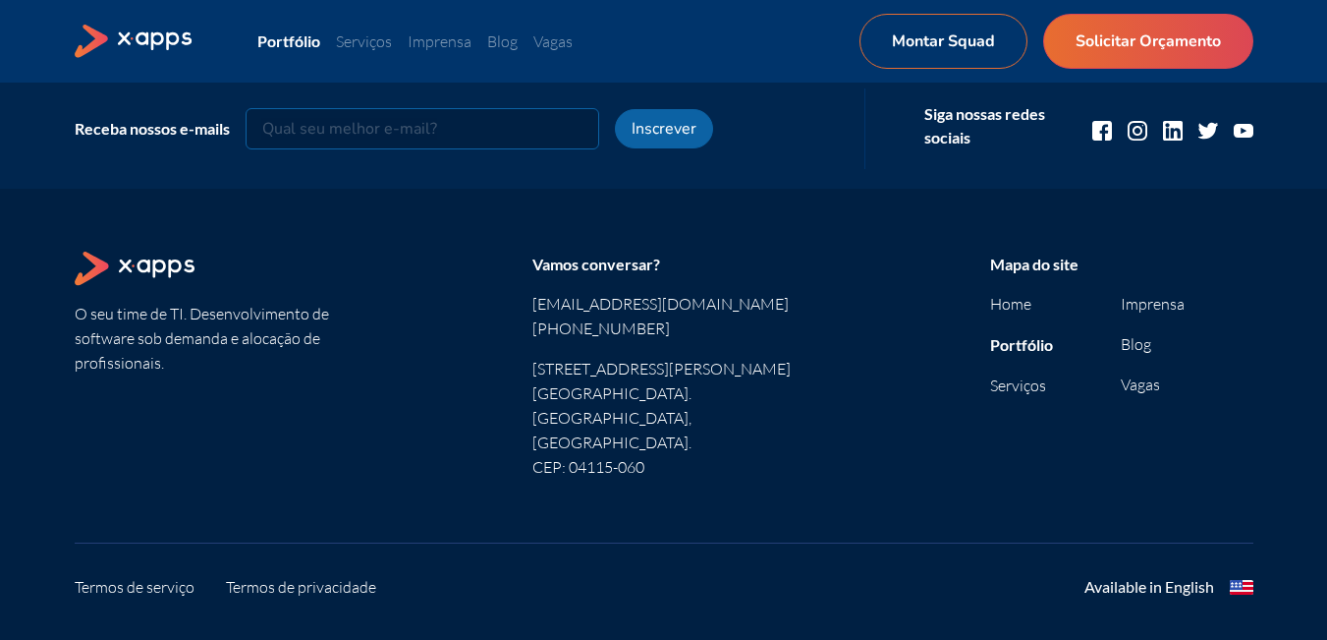
scroll to position [5266, 0]
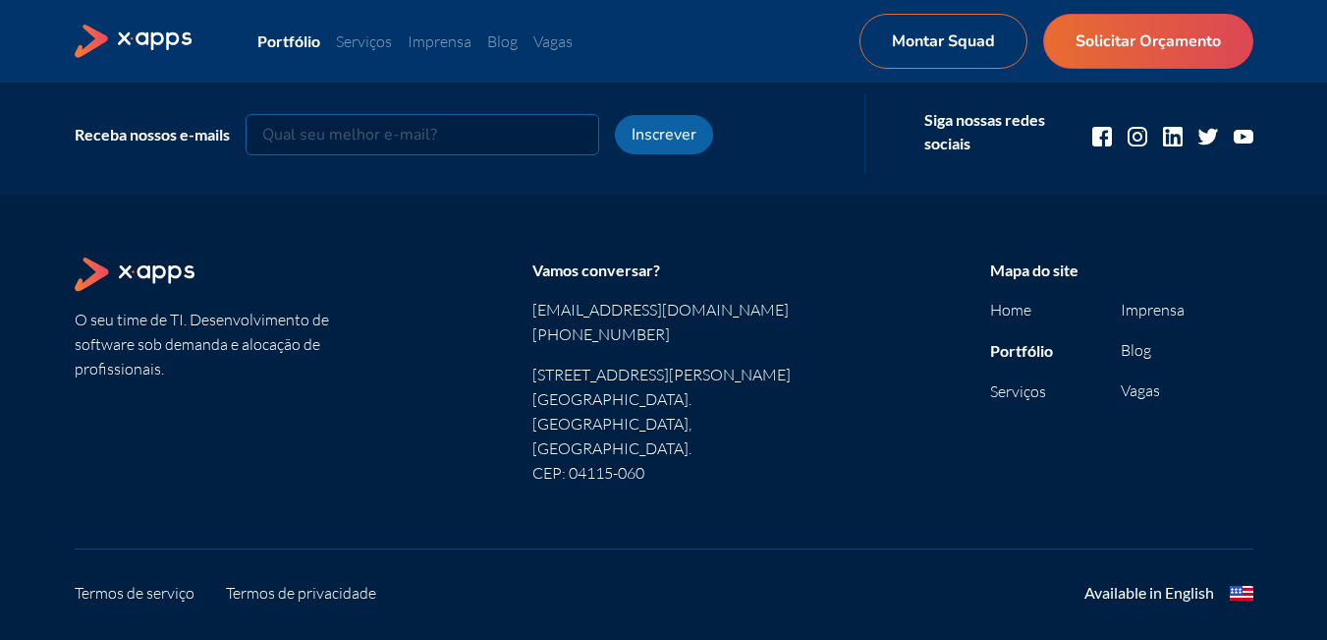
drag, startPoint x: 816, startPoint y: 422, endPoint x: 804, endPoint y: 406, distance: 21.0
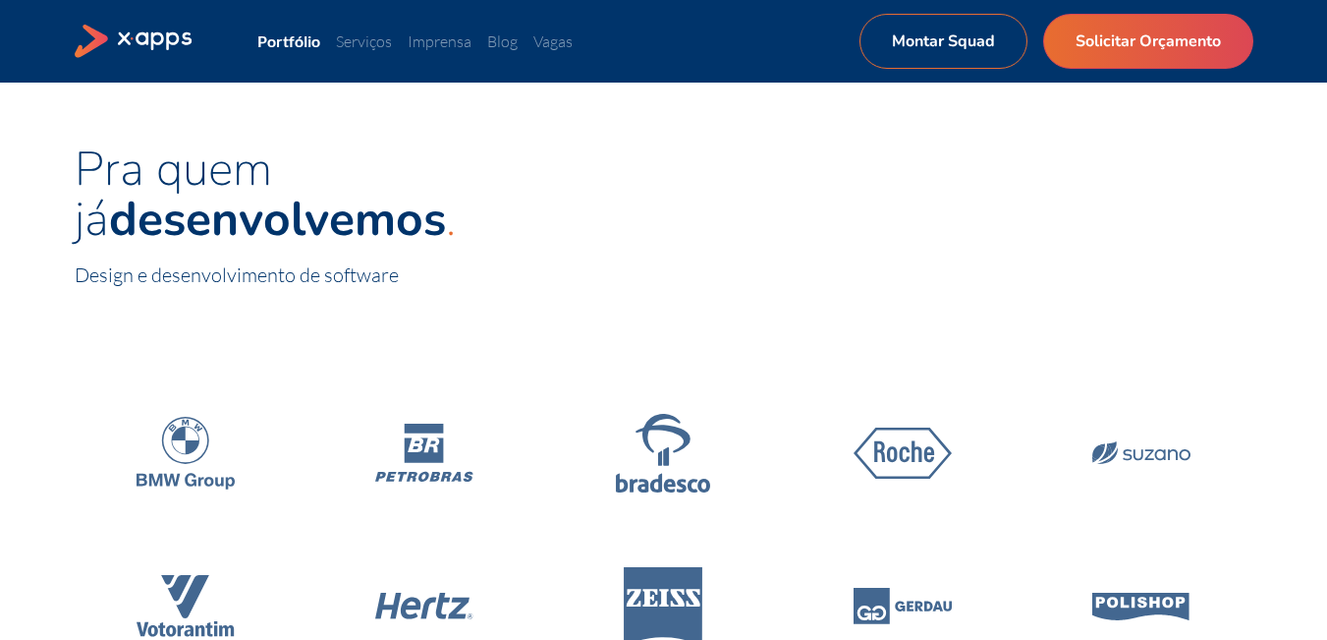
scroll to position [0, 0]
